Goal: Task Accomplishment & Management: Manage account settings

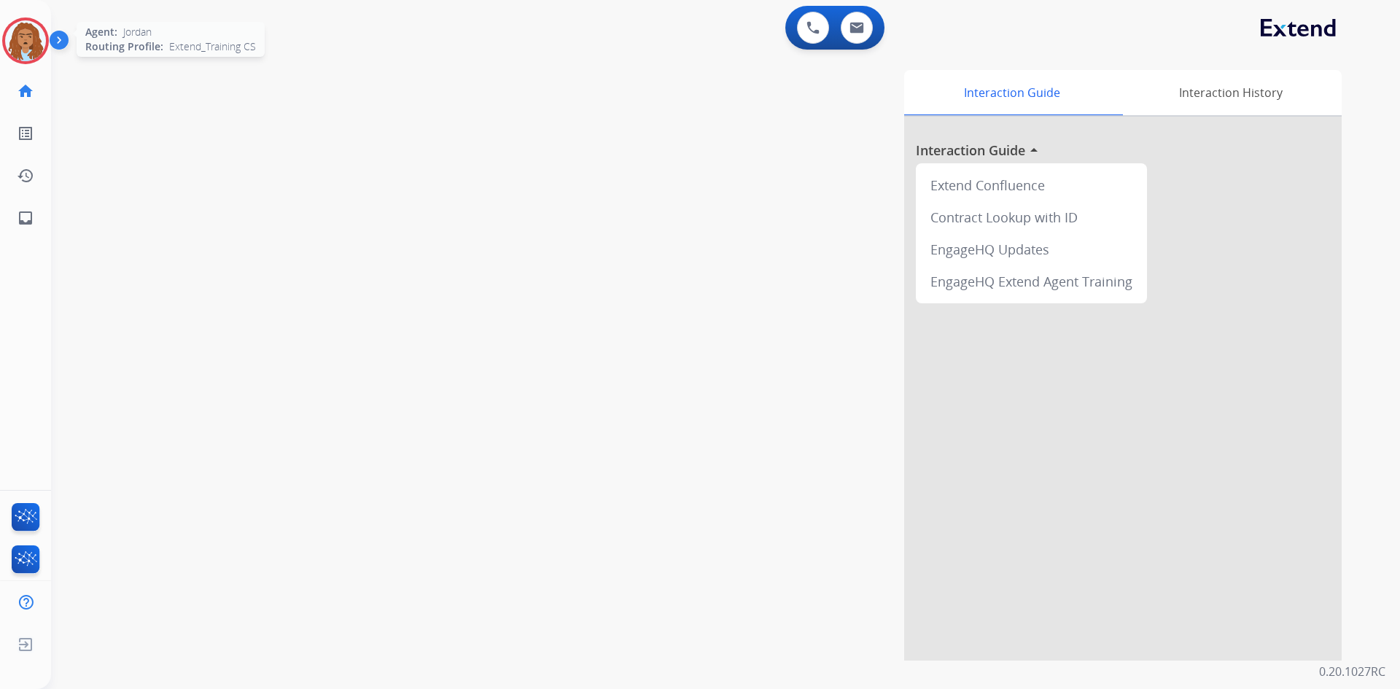
click at [19, 40] on img at bounding box center [25, 40] width 41 height 41
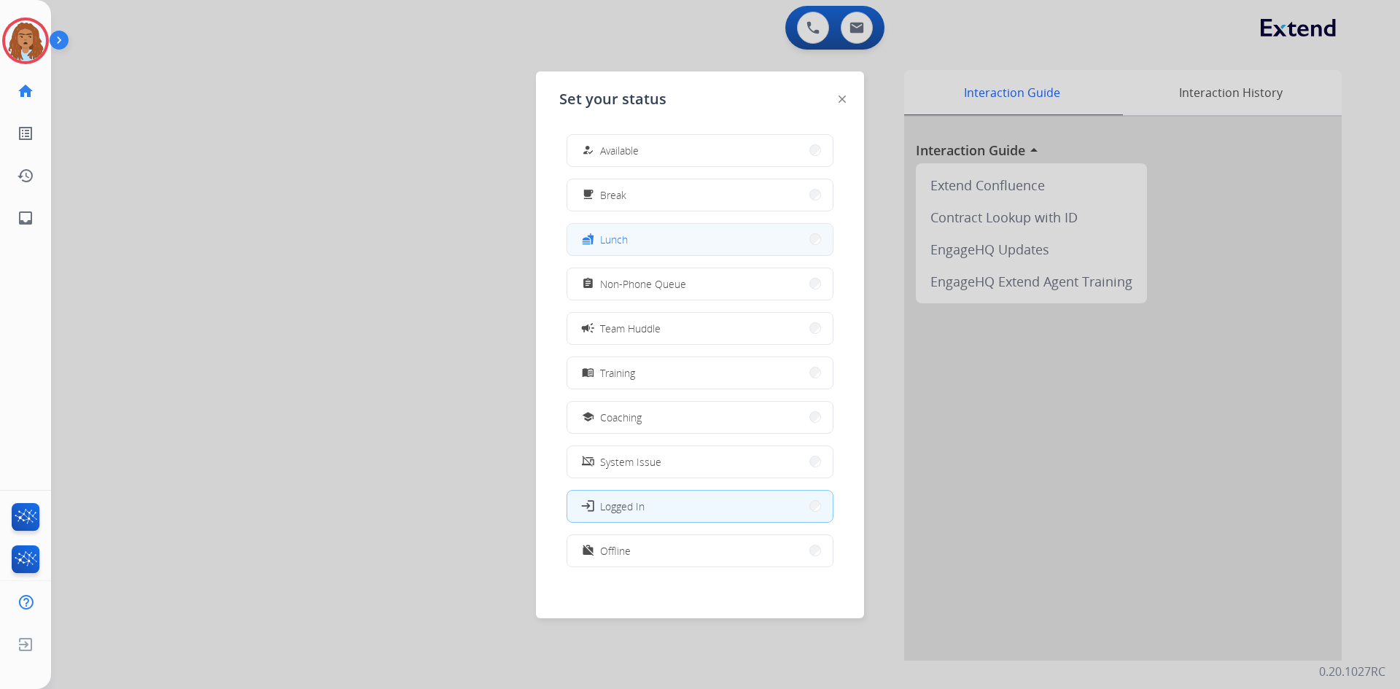
click at [621, 231] on div "fastfood Lunch" at bounding box center [603, 239] width 49 height 18
